Goal: Task Accomplishment & Management: Manage account settings

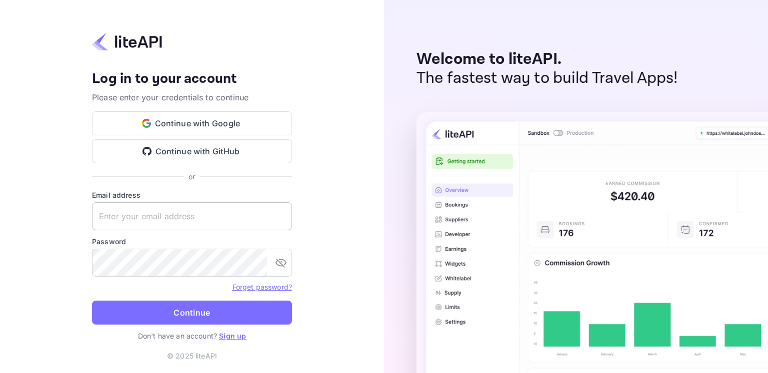
click at [168, 224] on input "text" at bounding box center [192, 216] width 200 height 28
click at [148, 217] on input "text" at bounding box center [192, 216] width 200 height 28
click at [150, 218] on input "text" at bounding box center [192, 216] width 200 height 28
type input "io"
click at [37, 179] on div "Your account has been created successfully, a confirmation link has been sent t…" at bounding box center [192, 186] width 384 height 373
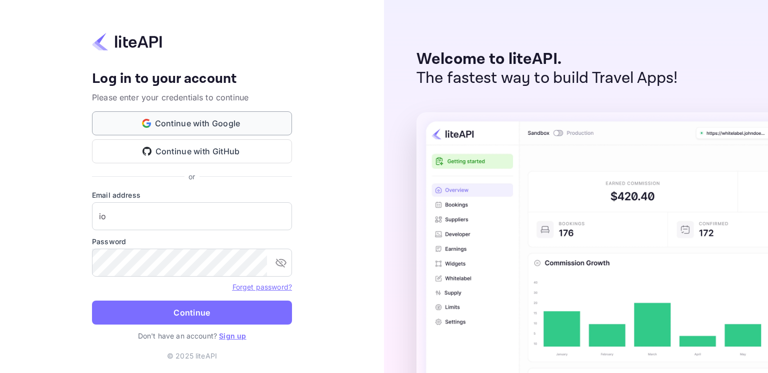
click at [183, 120] on button "Continue with Google" at bounding box center [192, 123] width 200 height 24
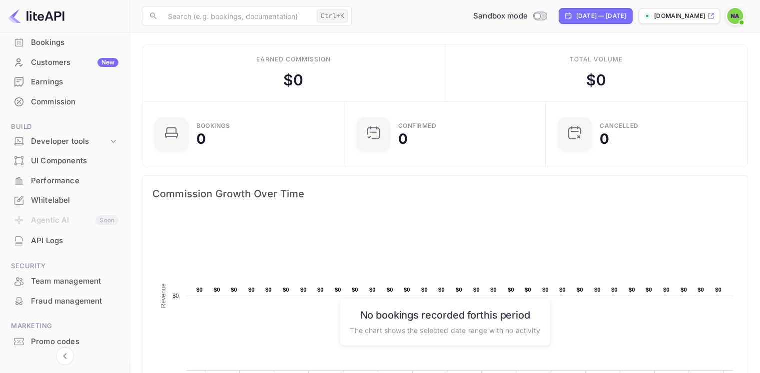
scroll to position [66, 0]
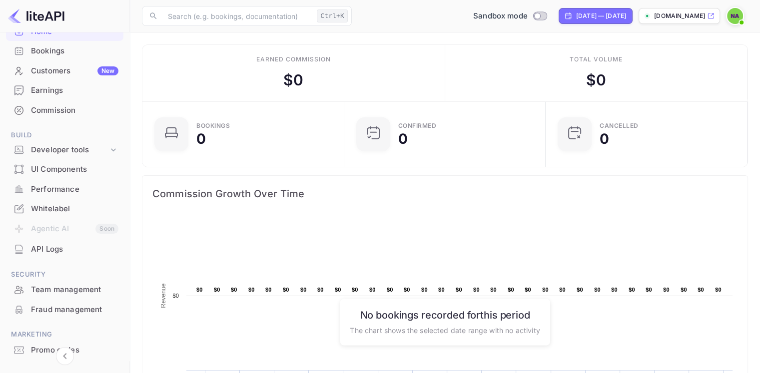
click at [58, 213] on div "Whitelabel" at bounding box center [74, 208] width 87 height 11
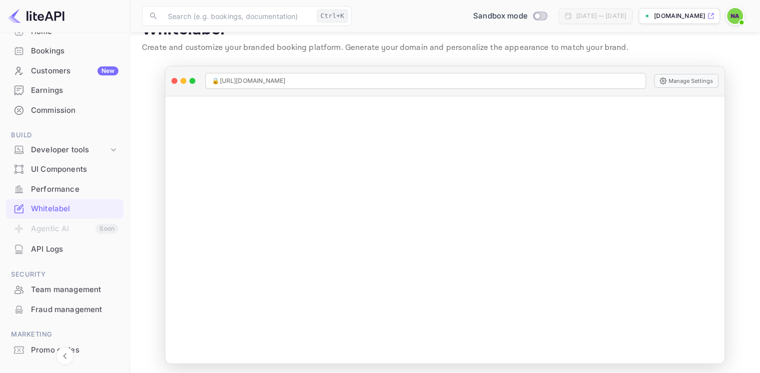
scroll to position [27, 0]
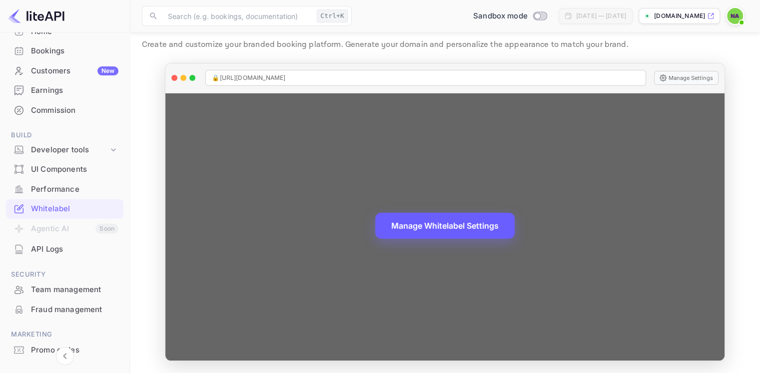
click at [431, 227] on button "Manage Whitelabel Settings" at bounding box center [444, 226] width 139 height 26
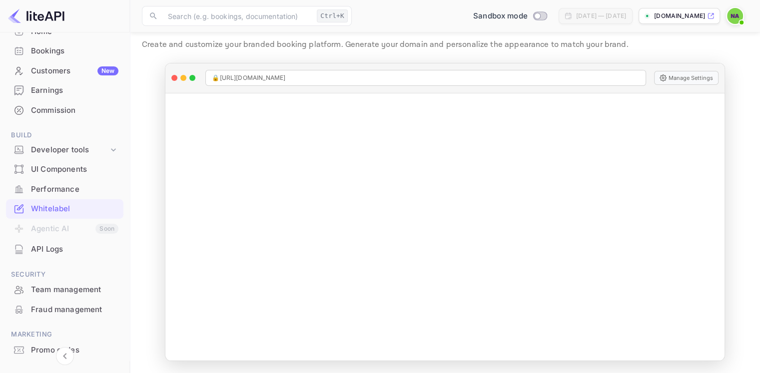
click at [734, 18] on img at bounding box center [735, 16] width 16 height 16
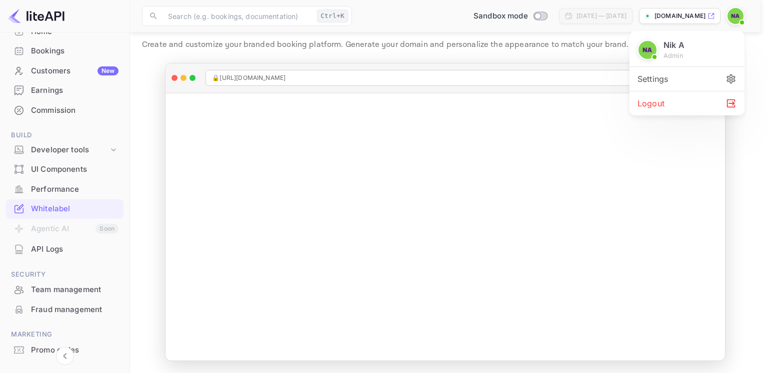
click at [668, 103] on div "Logout" at bounding box center [686, 103] width 115 height 24
